Goal: Task Accomplishment & Management: Manage account settings

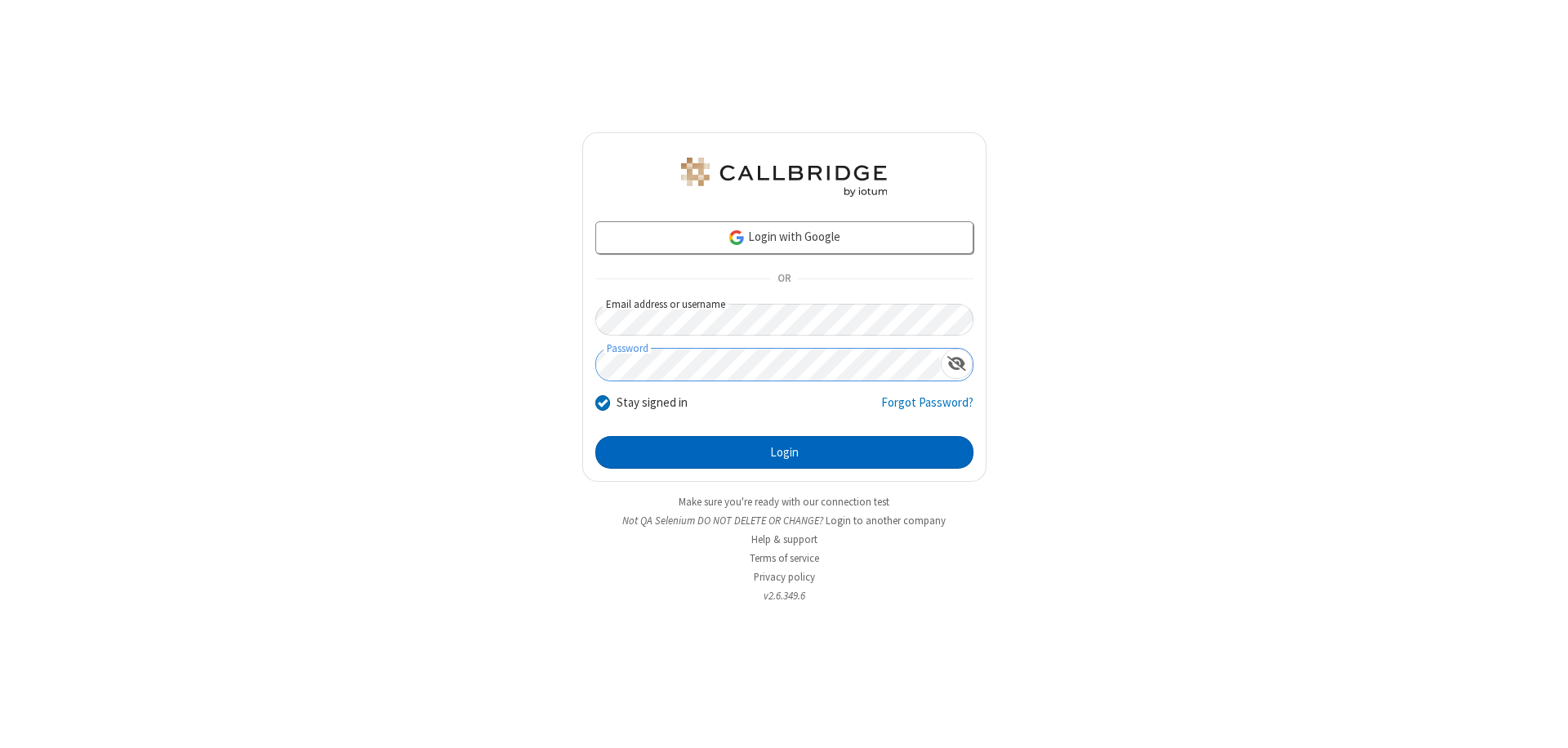
click at [784, 452] on button "Login" at bounding box center [784, 452] width 379 height 32
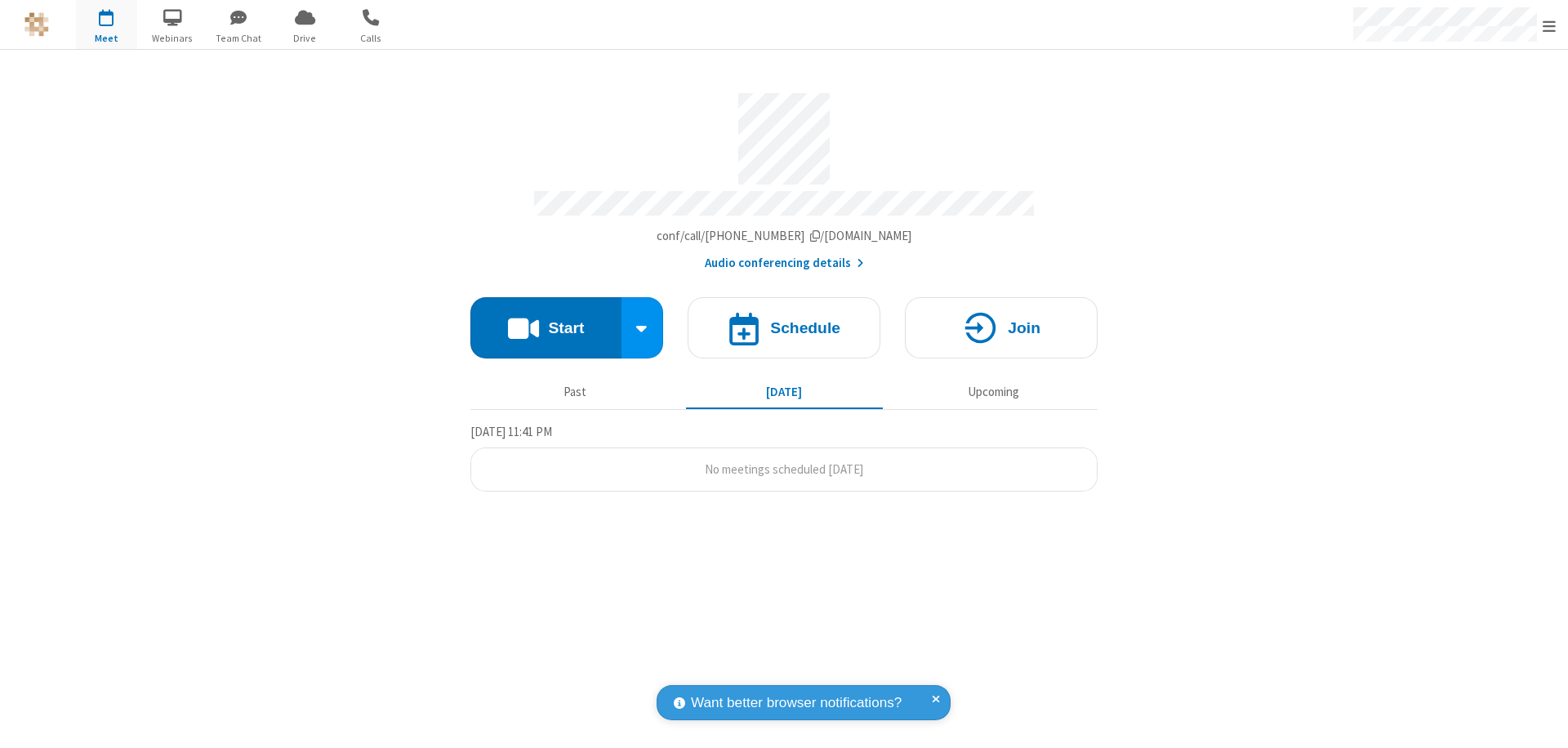
click at [1550, 26] on span "Open menu" at bounding box center [1550, 27] width 13 height 17
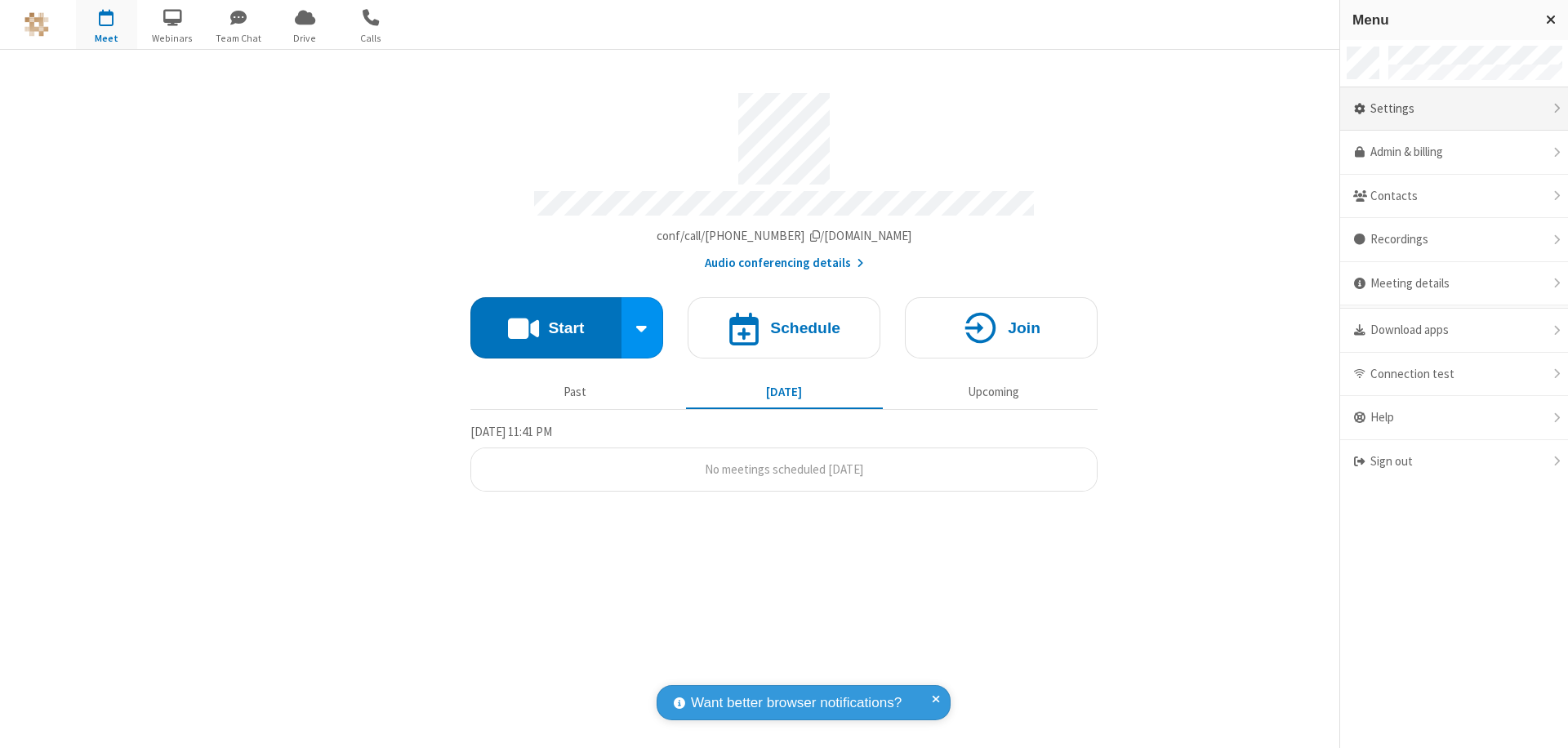
click at [1454, 109] on div "Settings" at bounding box center [1454, 109] width 228 height 44
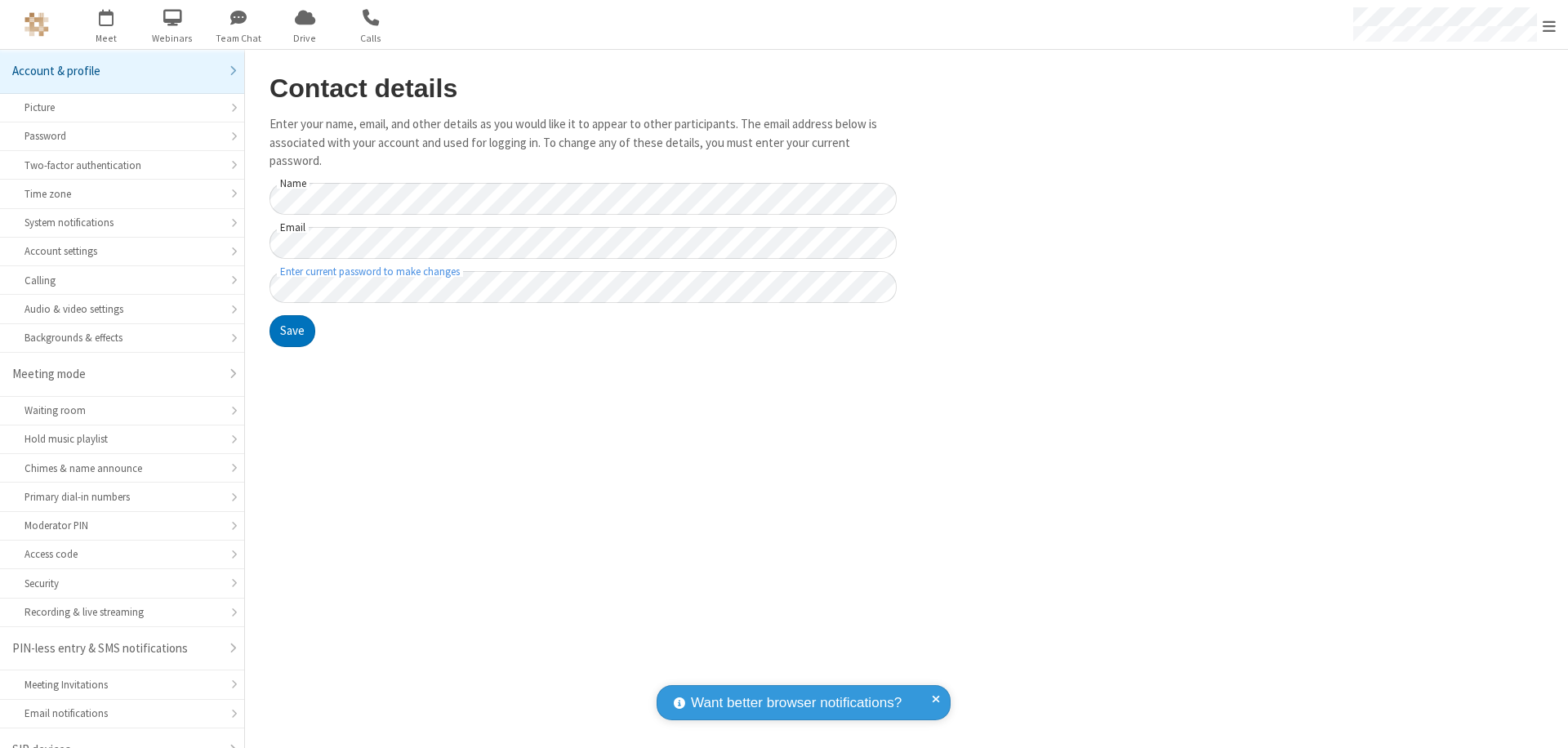
scroll to position [23, 0]
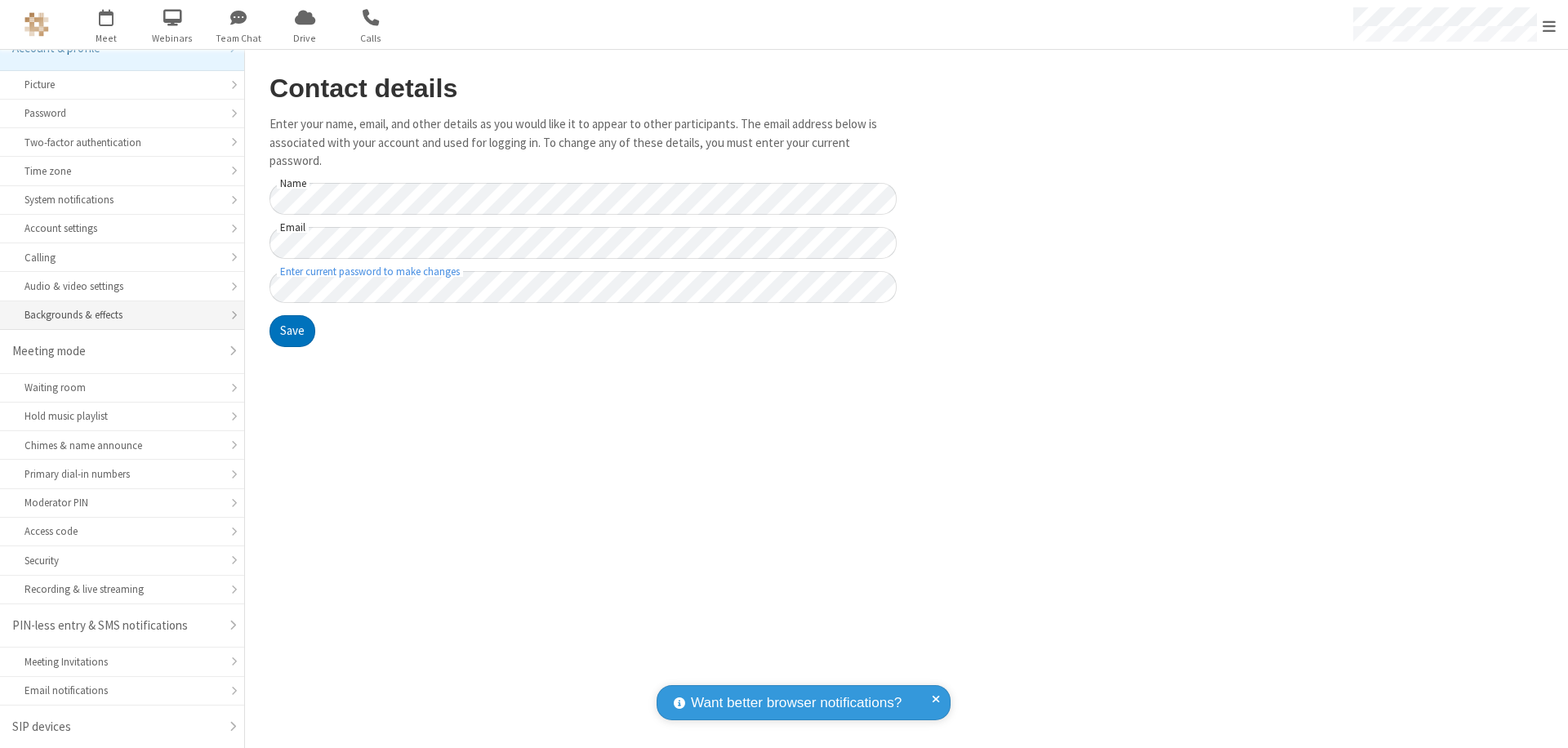
click at [116, 316] on div "Backgrounds & effects" at bounding box center [123, 315] width 195 height 16
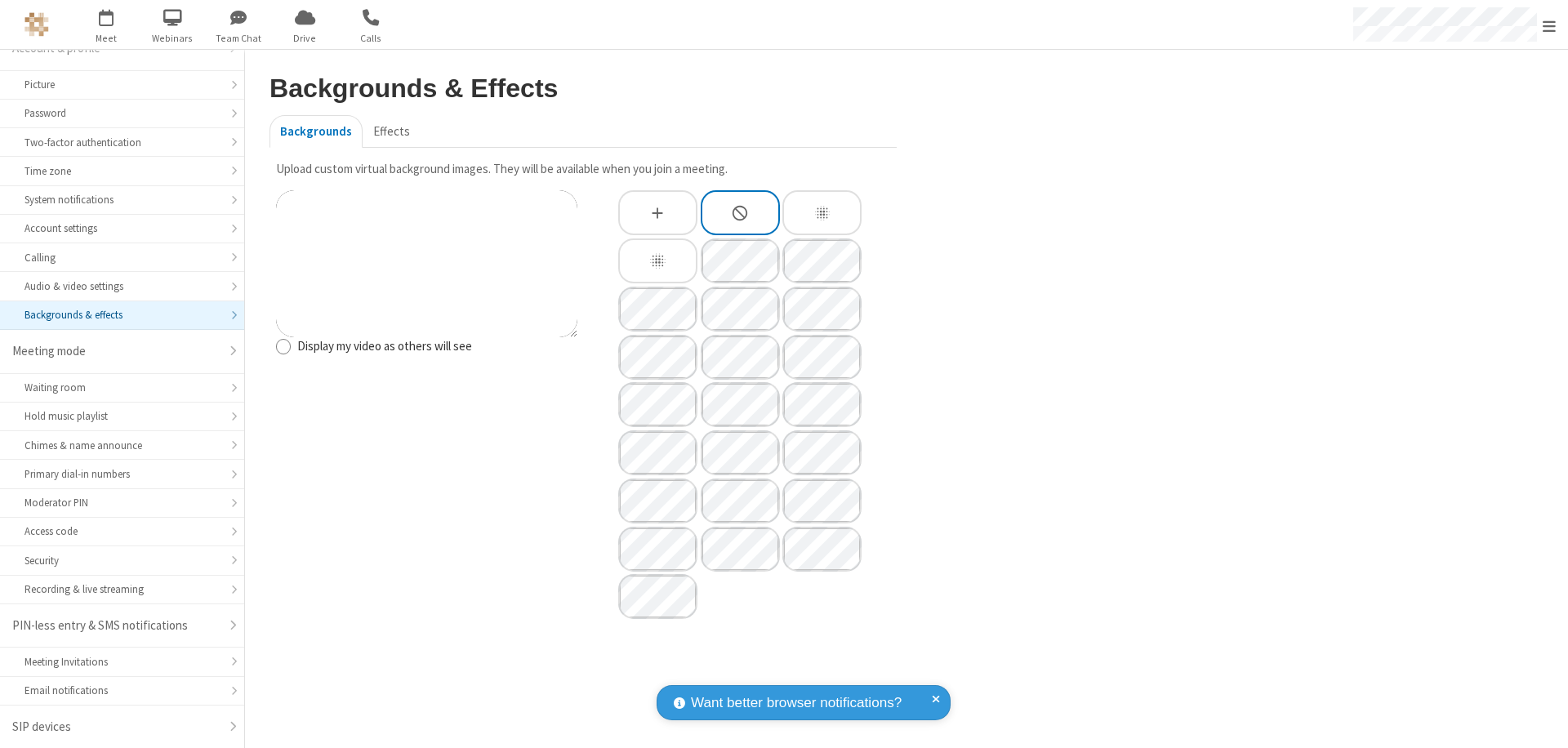
type input "C:\fakepath\virtual_background_test.jpg"
